Goal: Information Seeking & Learning: Learn about a topic

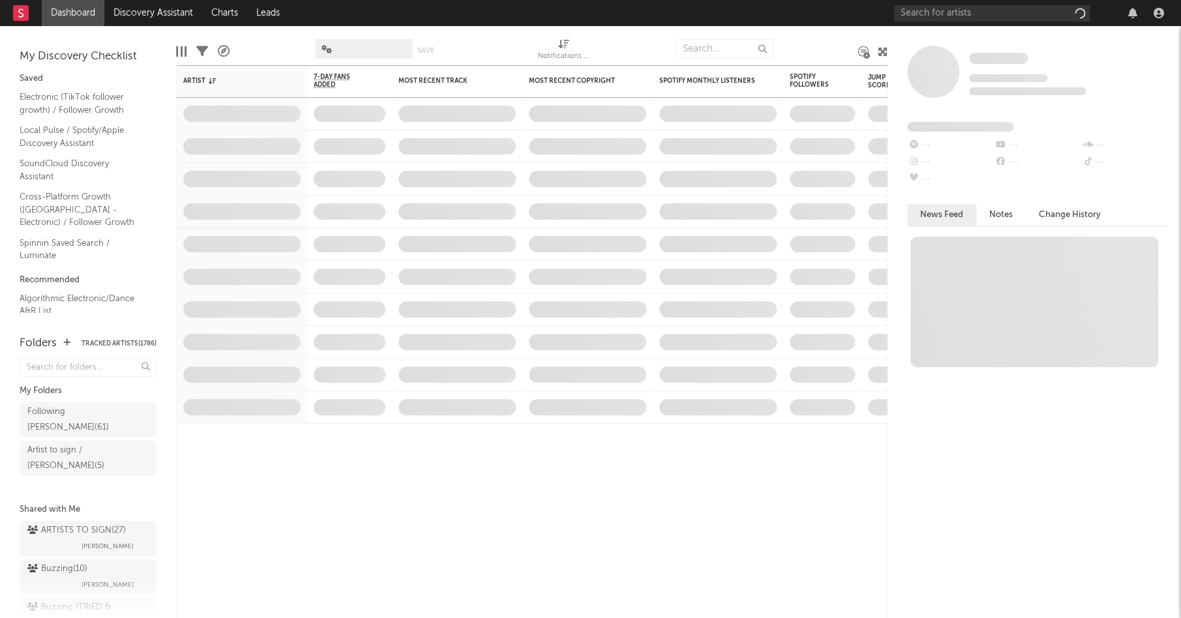
click at [938, 27] on div "Some Artist Tracking Since: [DATE] 0 fans this week 0 fans last week Fans Added…" at bounding box center [1033, 322] width 293 height 592
click at [944, 15] on input "text" at bounding box center [992, 13] width 196 height 16
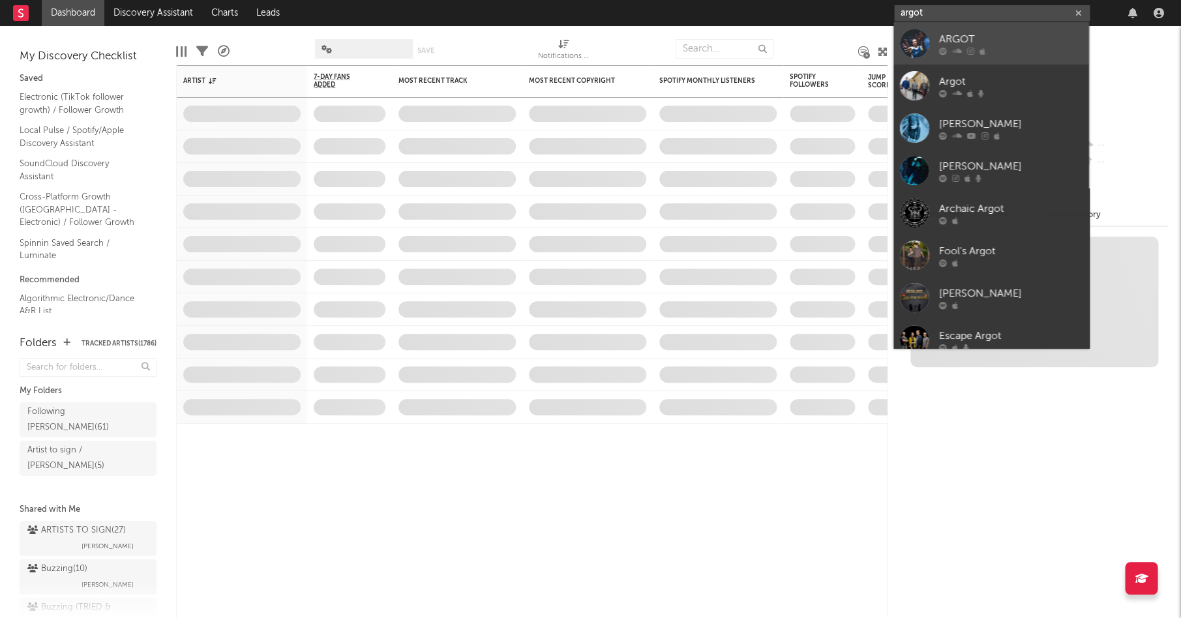
type input "argot"
click at [930, 39] on link "ARGOT" at bounding box center [991, 43] width 196 height 42
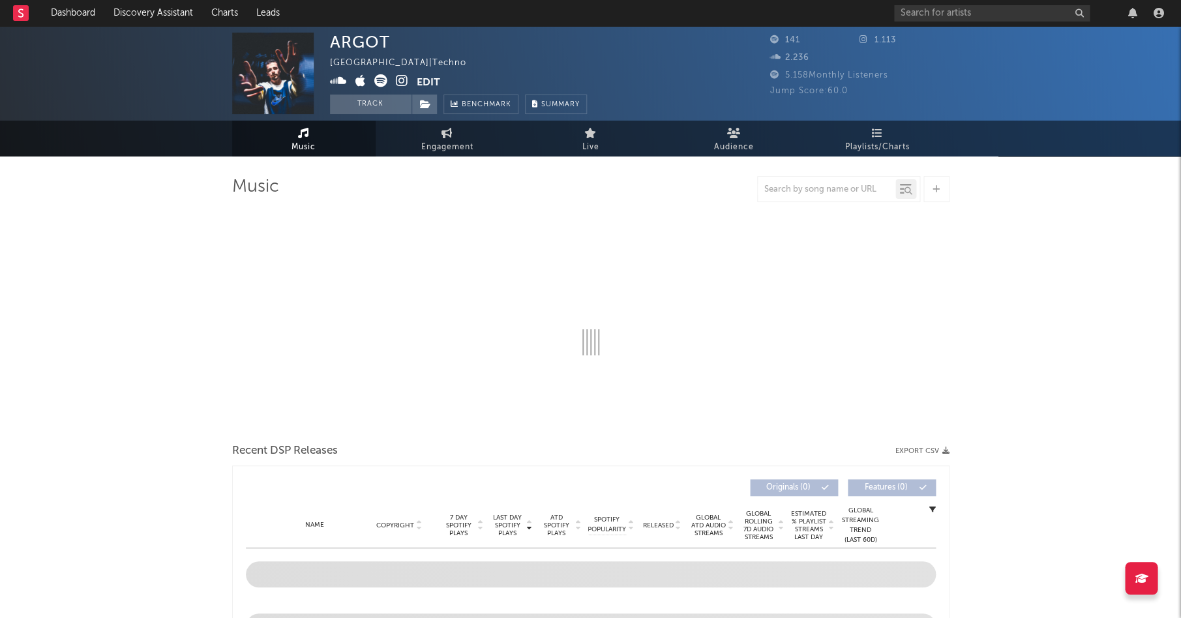
select select "1w"
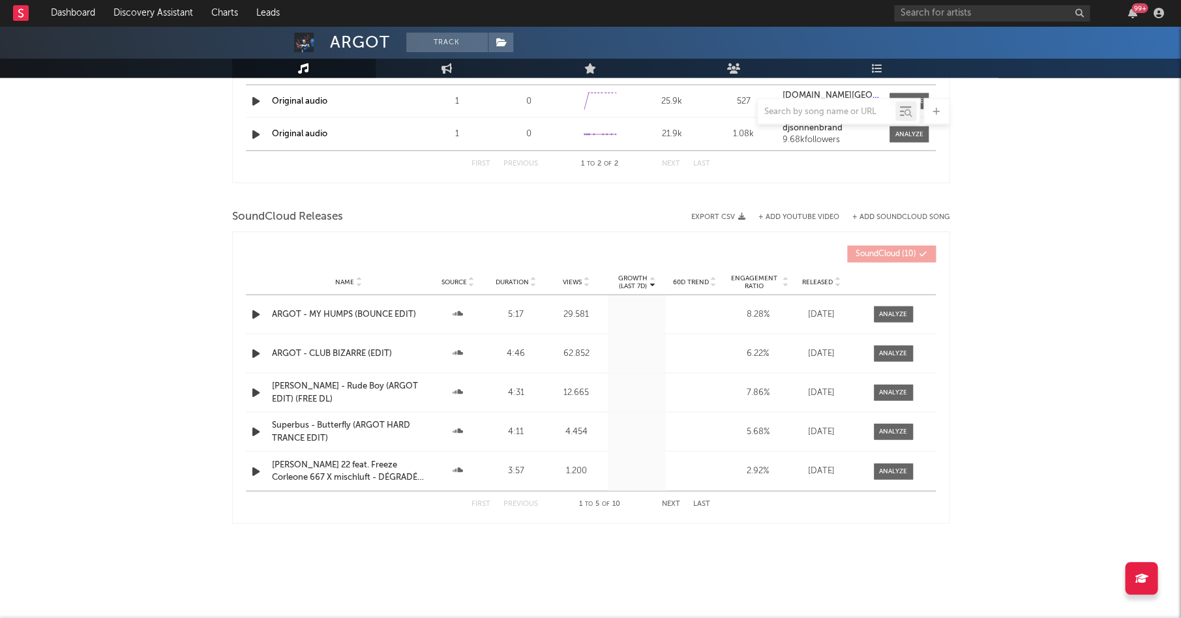
scroll to position [961, 0]
click at [889, 349] on div at bounding box center [893, 354] width 28 height 10
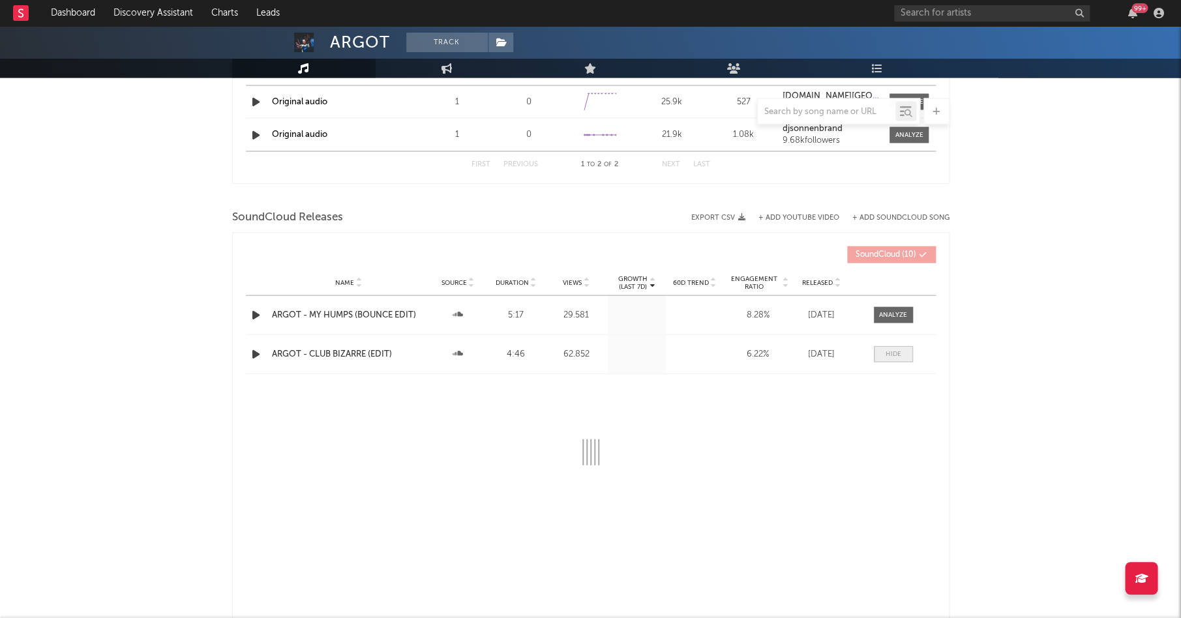
select select "3m"
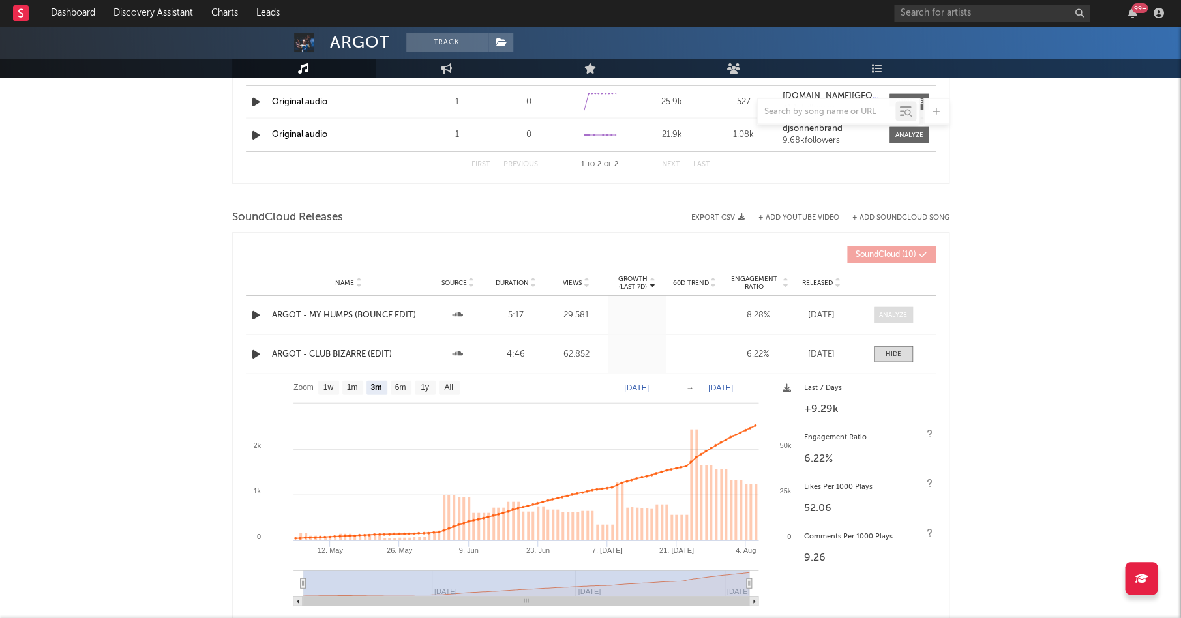
click at [895, 318] on span at bounding box center [893, 314] width 39 height 16
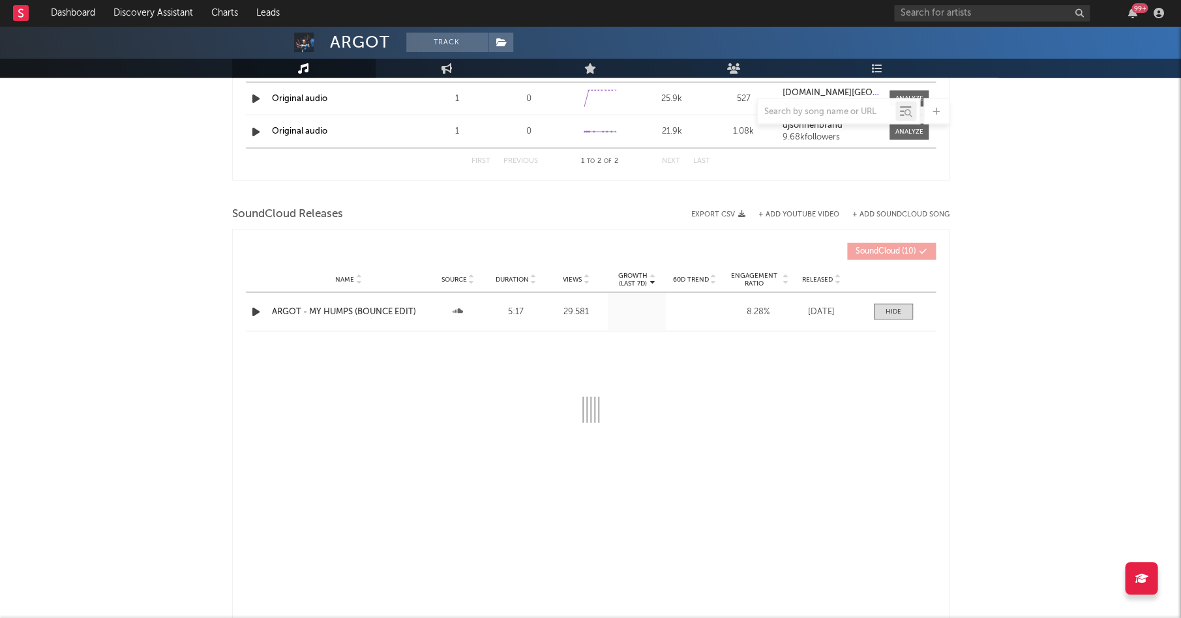
scroll to position [964, 0]
select select "All"
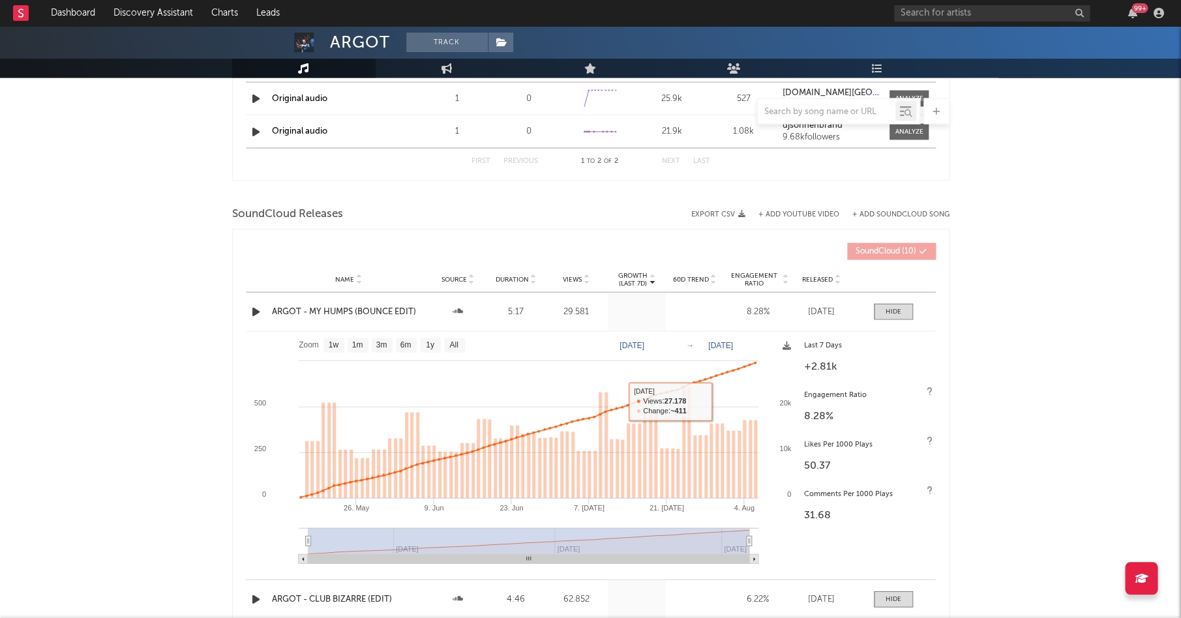
click at [913, 303] on div at bounding box center [883, 311] width 65 height 16
click at [902, 303] on span at bounding box center [893, 311] width 39 height 16
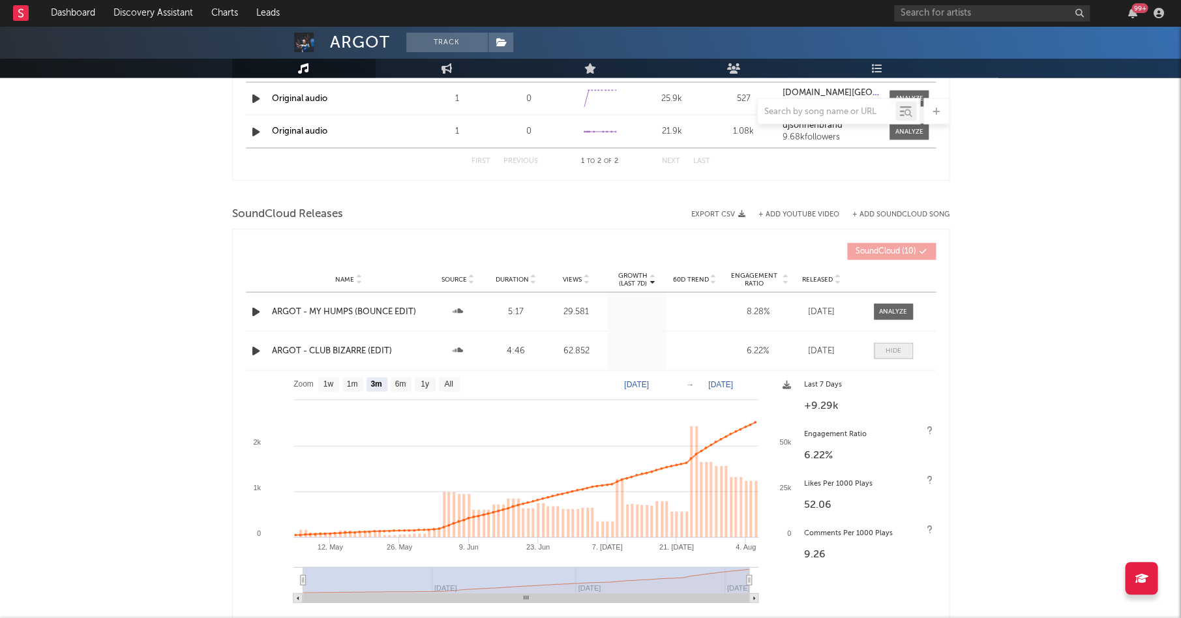
click at [884, 345] on span at bounding box center [893, 350] width 39 height 16
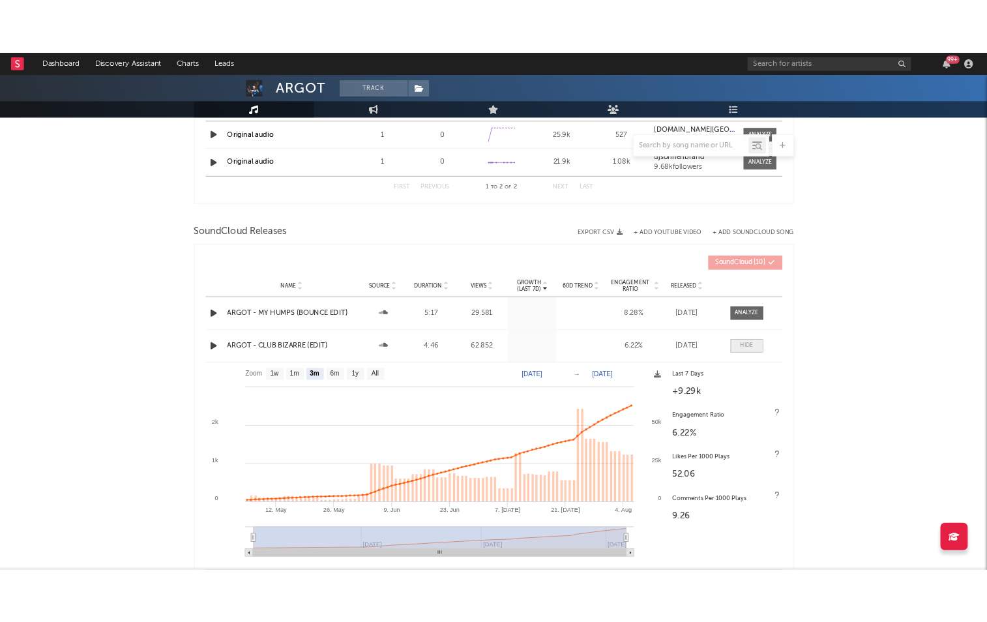
scroll to position [961, 0]
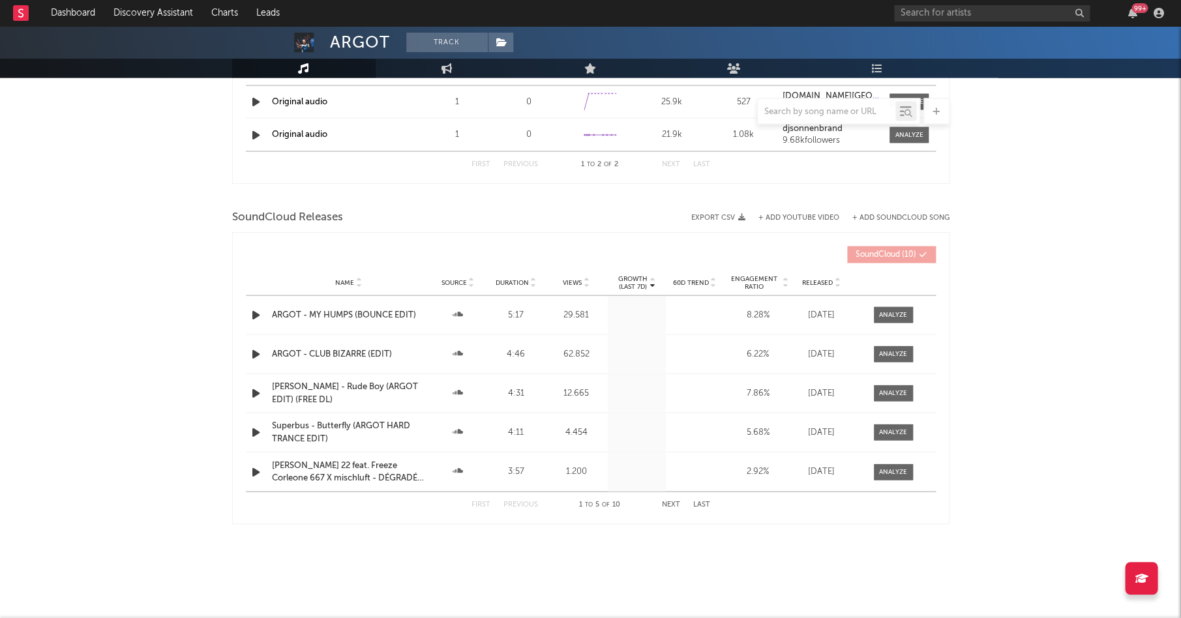
drag, startPoint x: 548, startPoint y: 263, endPoint x: 563, endPoint y: 271, distance: 16.9
click at [550, 265] on div "Growth (Last 7d) Name Source Duration Views Growth (Last 7d) 60D Trend Engageme…" at bounding box center [591, 254] width 690 height 30
click at [572, 278] on span "Views" at bounding box center [572, 282] width 19 height 8
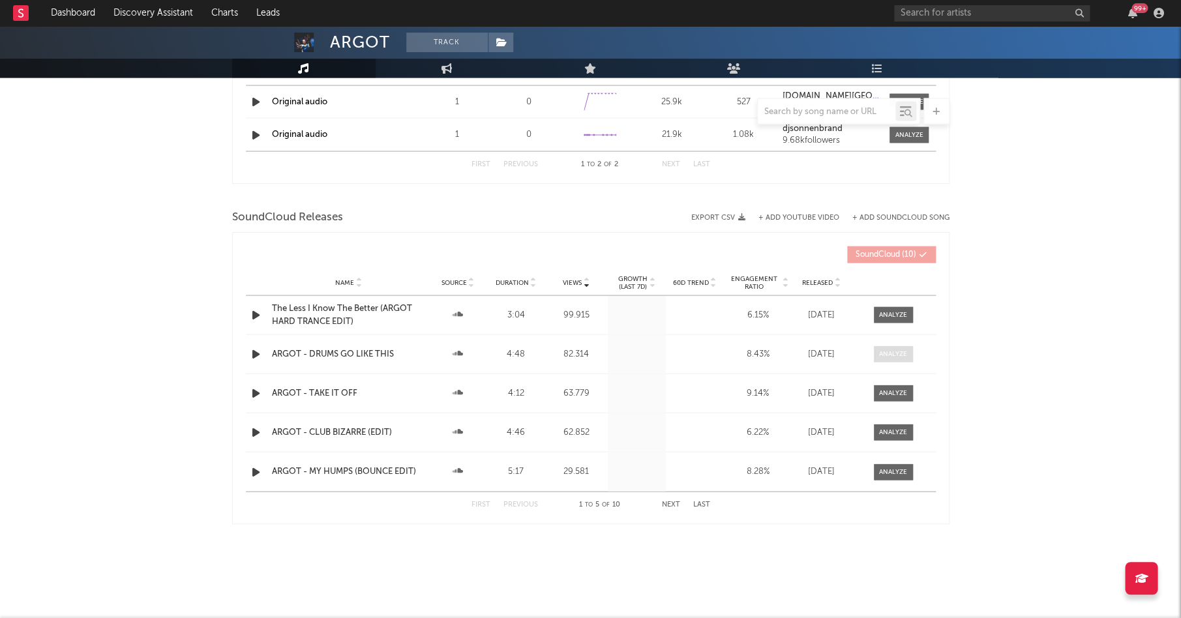
click at [887, 356] on span at bounding box center [893, 354] width 39 height 16
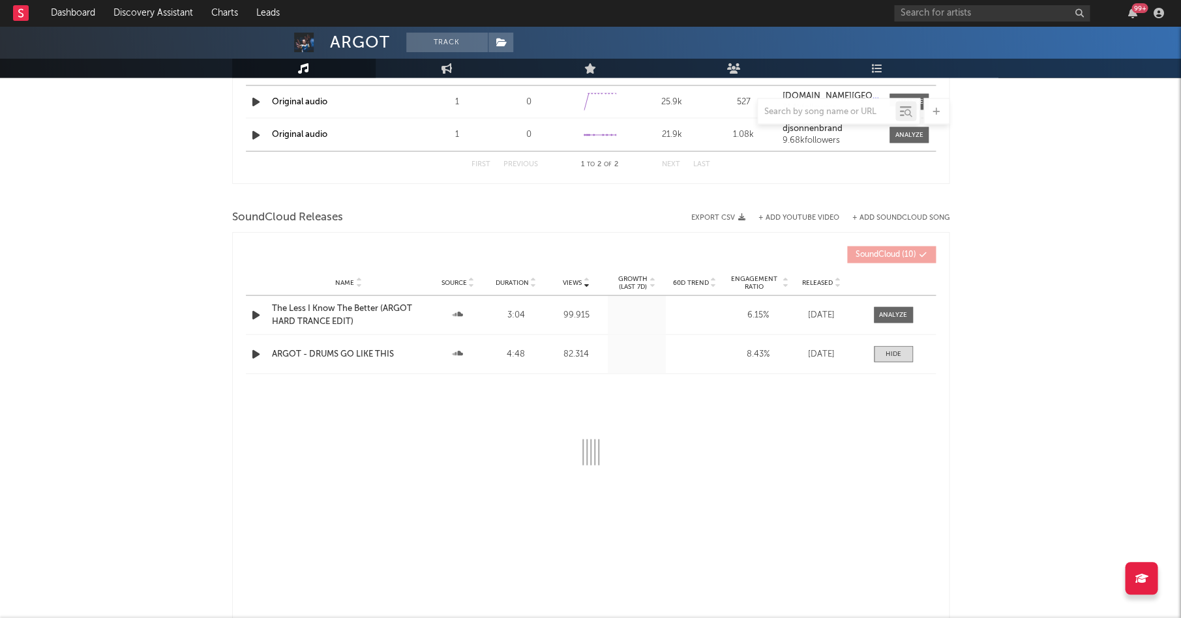
select select "6m"
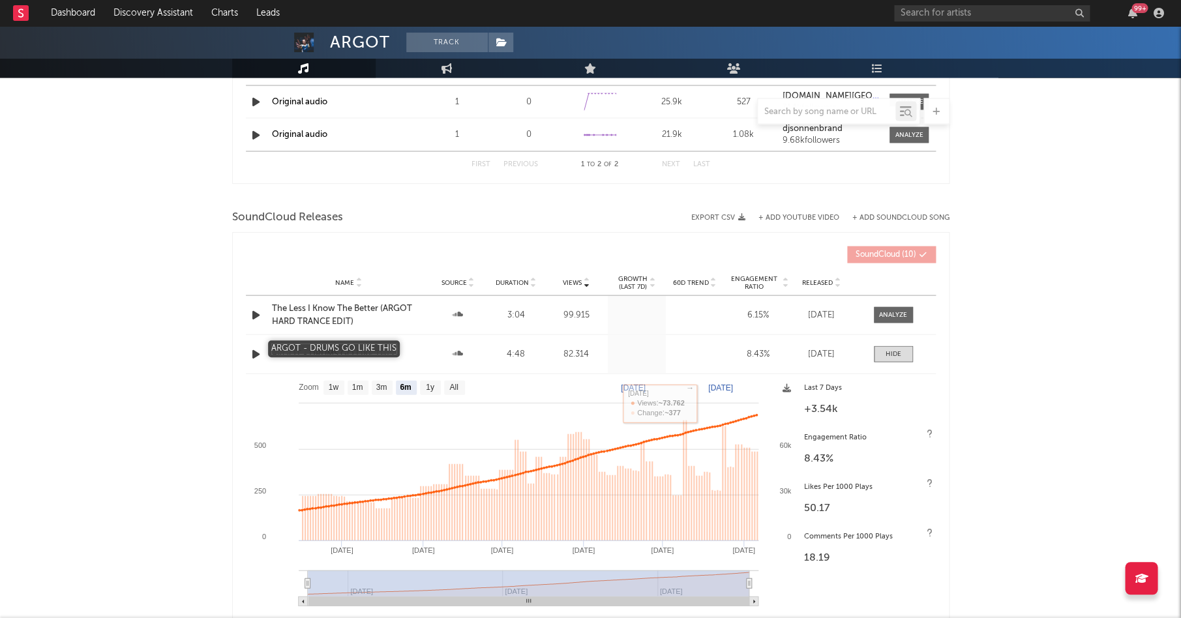
click at [374, 349] on div "ARGOT - DRUMS GO LIKE THIS" at bounding box center [349, 353] width 154 height 13
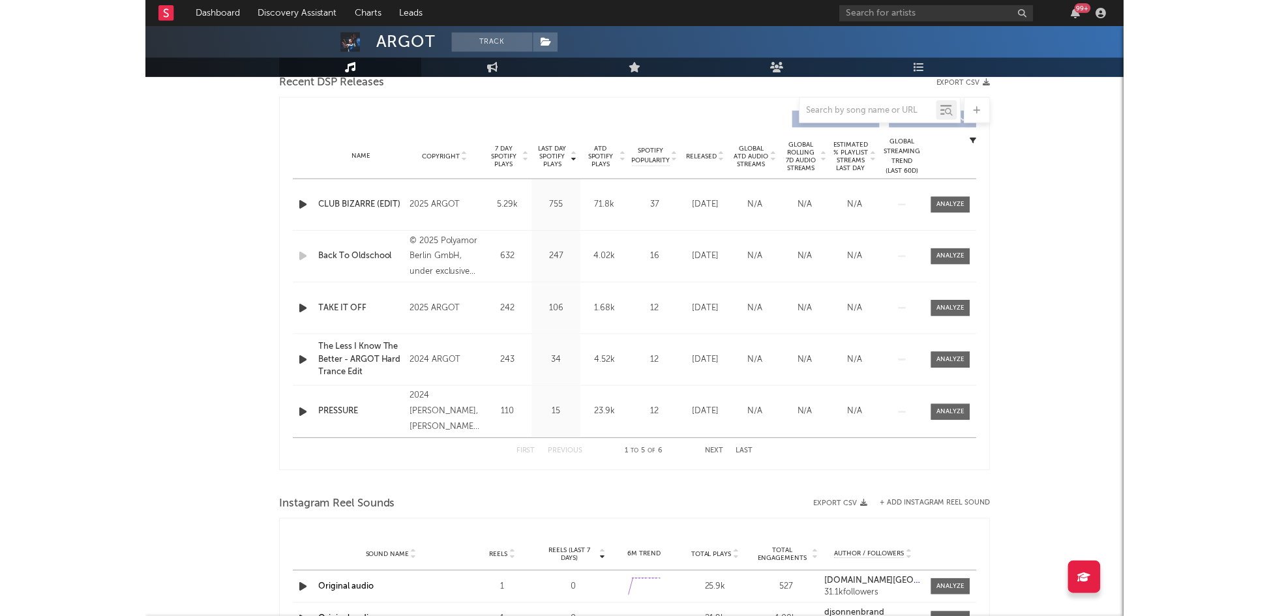
scroll to position [464, 0]
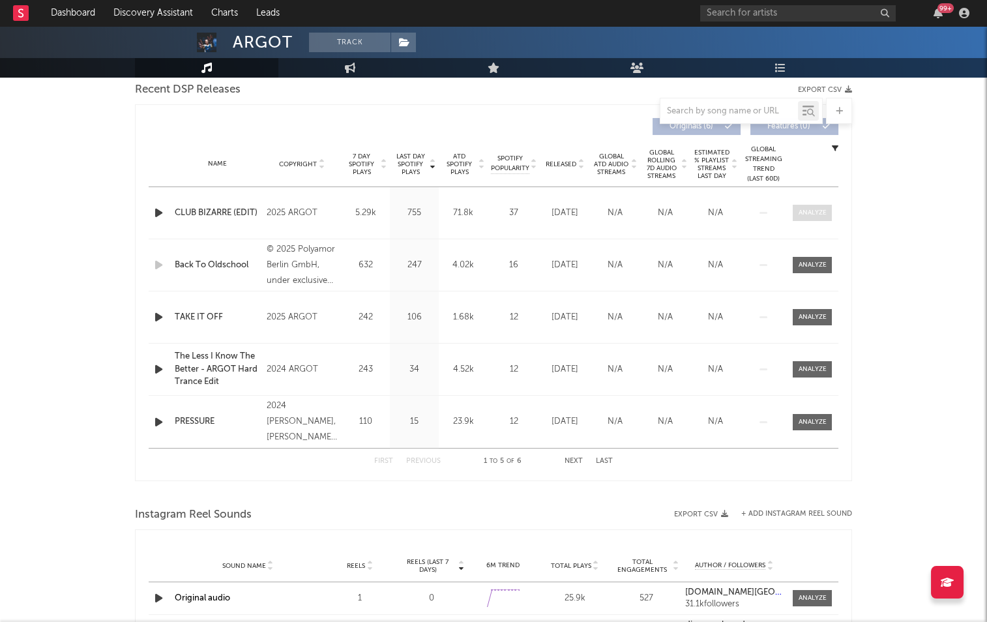
click at [808, 209] on div at bounding box center [813, 213] width 28 height 10
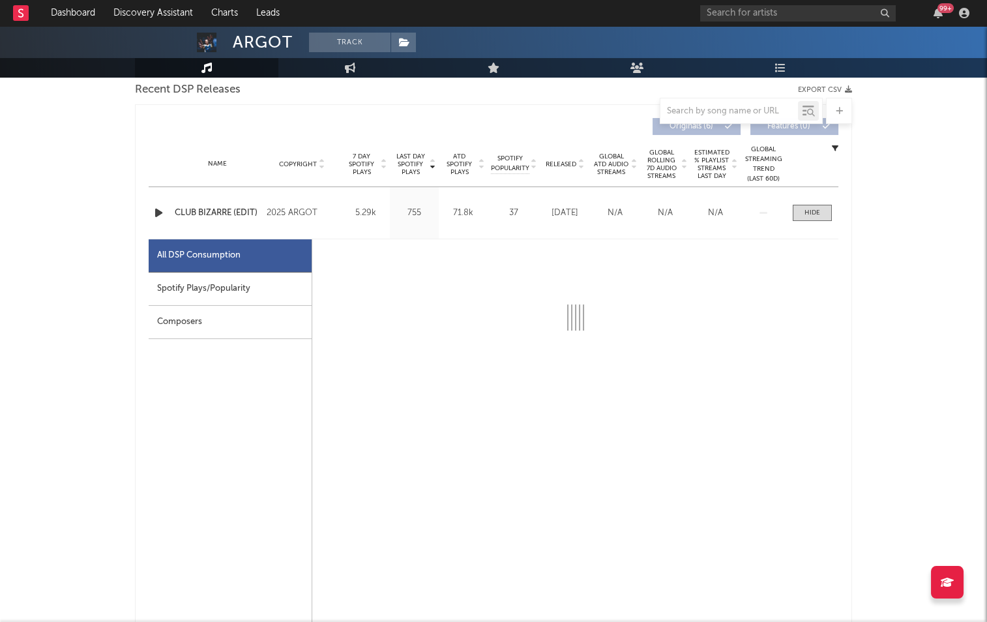
click at [235, 280] on div "Spotify Plays/Popularity" at bounding box center [230, 289] width 163 height 33
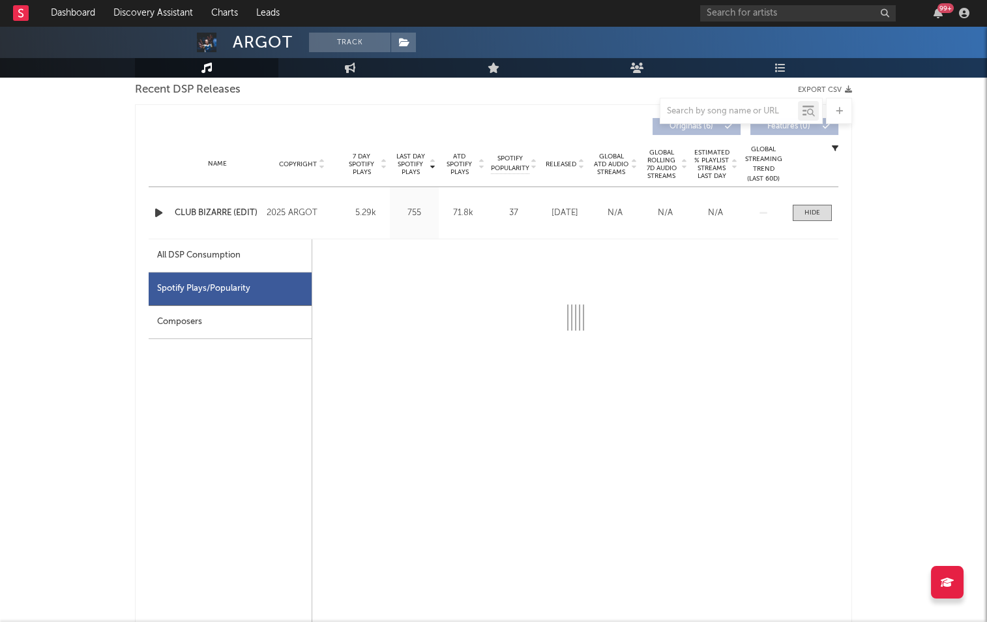
select select "1w"
